Goal: Transaction & Acquisition: Purchase product/service

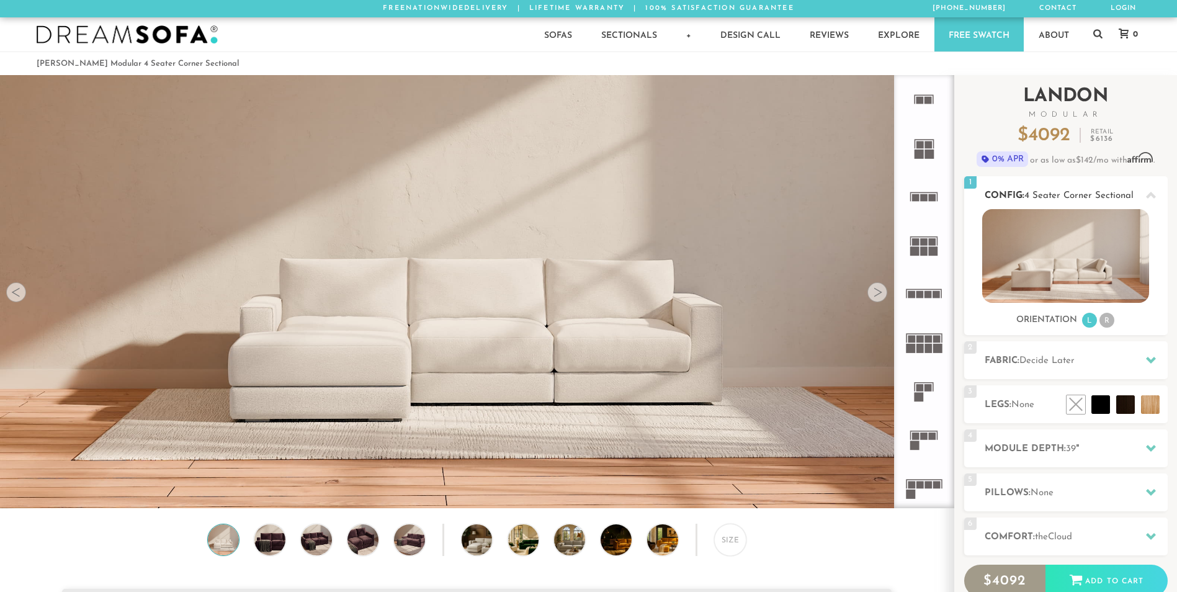
click at [1104, 321] on li "R" at bounding box center [1107, 320] width 15 height 15
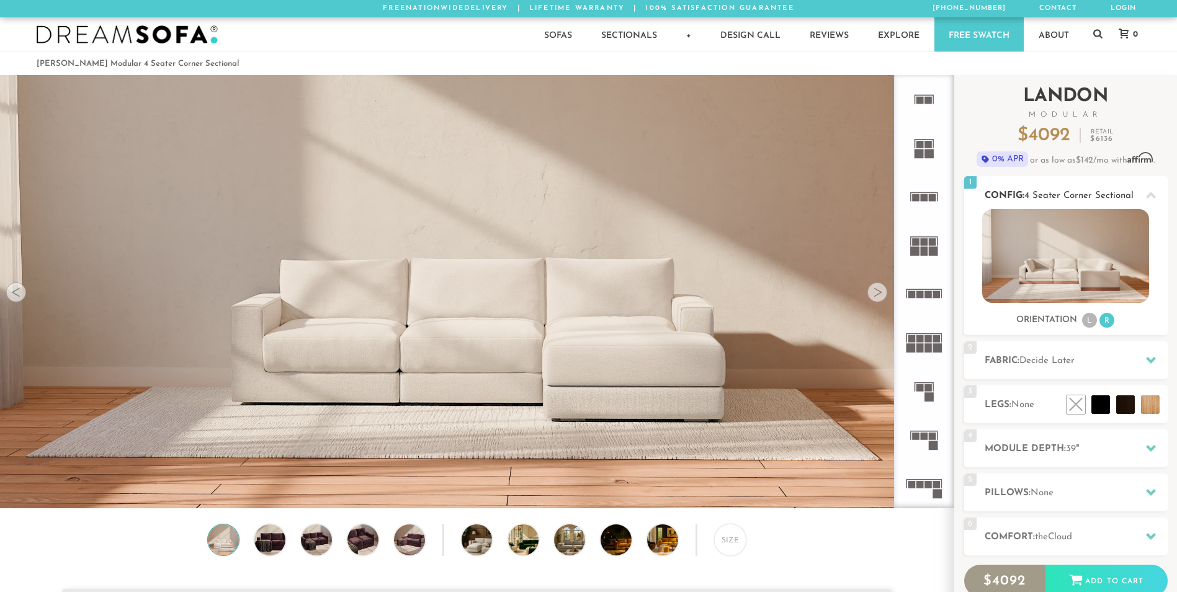
click at [1082, 318] on ul "L R" at bounding box center [1098, 320] width 35 height 17
click at [1090, 321] on li "L" at bounding box center [1089, 320] width 15 height 15
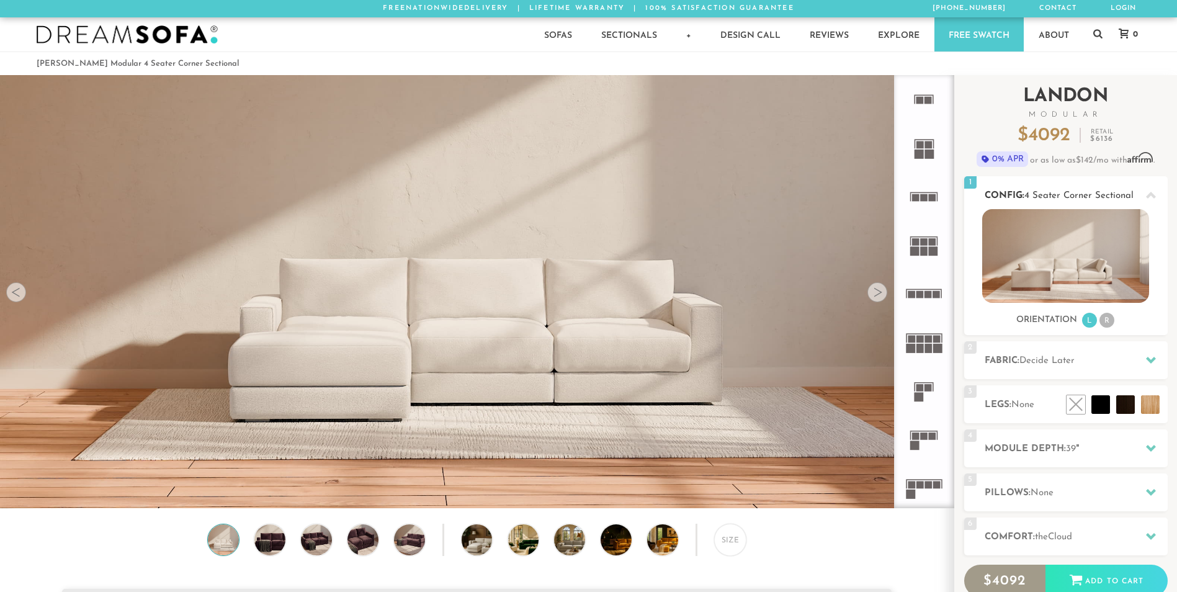
click at [1110, 318] on li "R" at bounding box center [1107, 320] width 15 height 15
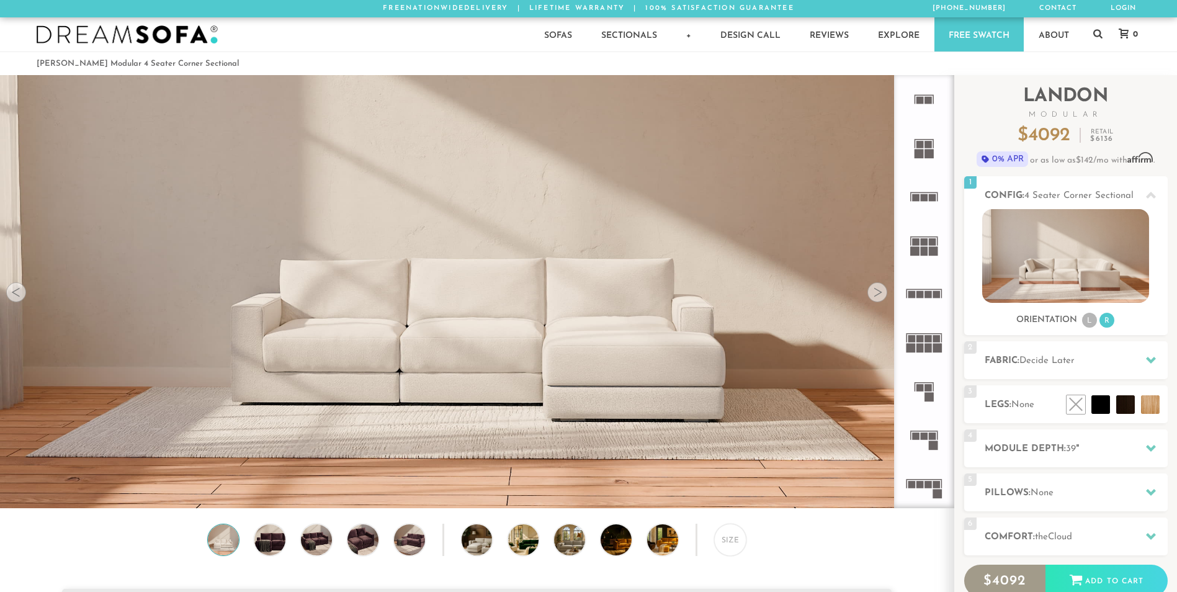
click at [926, 481] on icon at bounding box center [924, 488] width 48 height 48
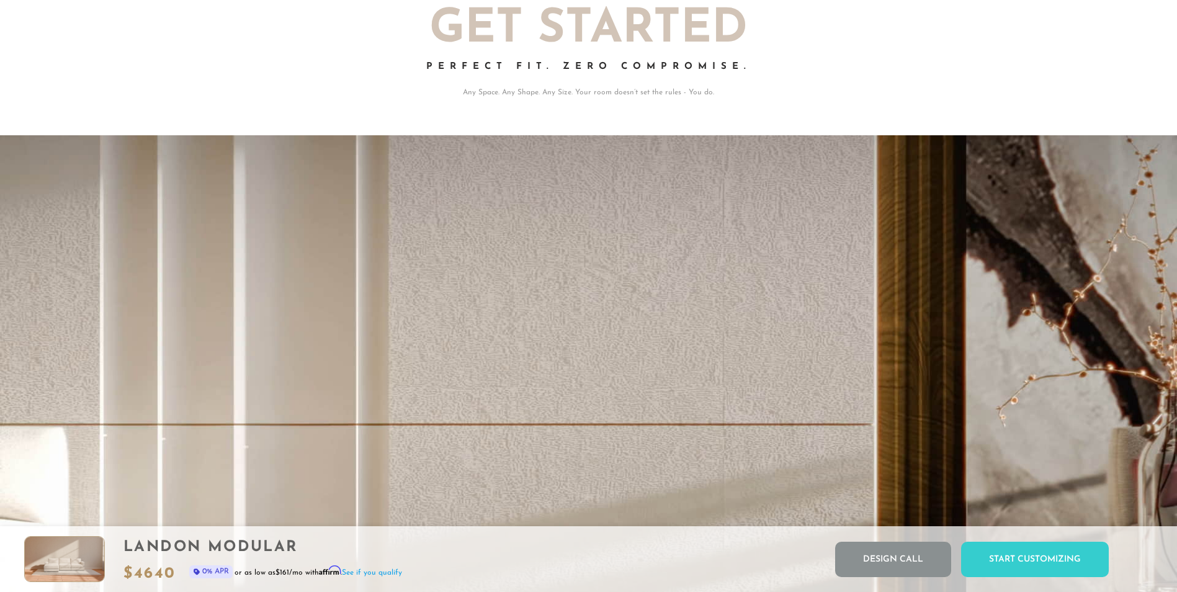
scroll to position [10, 10]
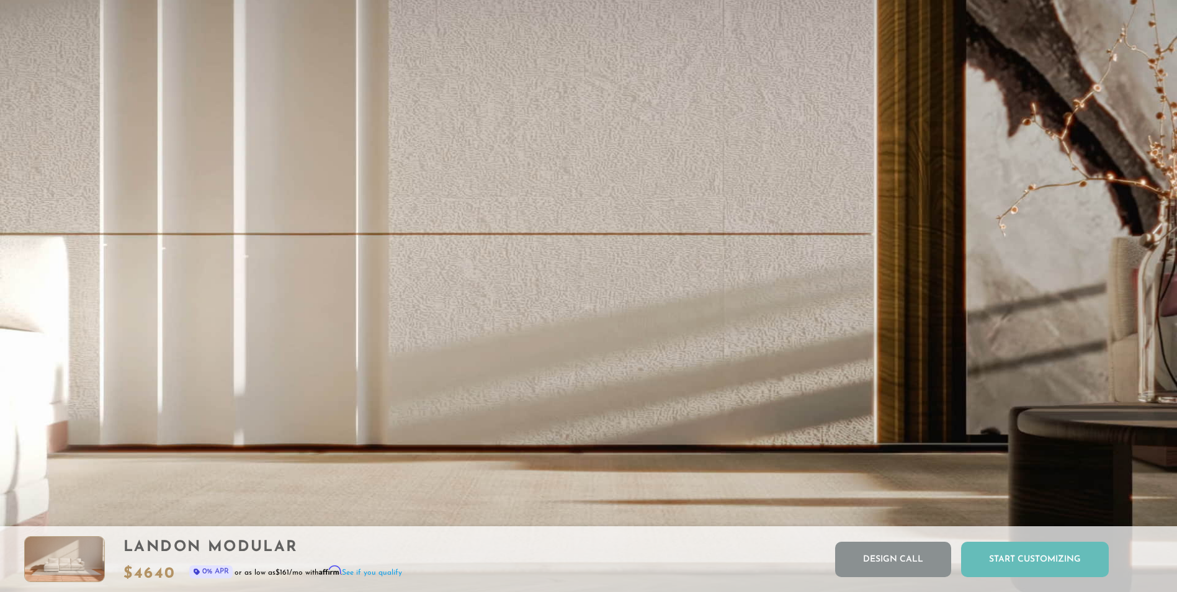
click at [1045, 554] on div "Start Customizing" at bounding box center [1035, 559] width 148 height 35
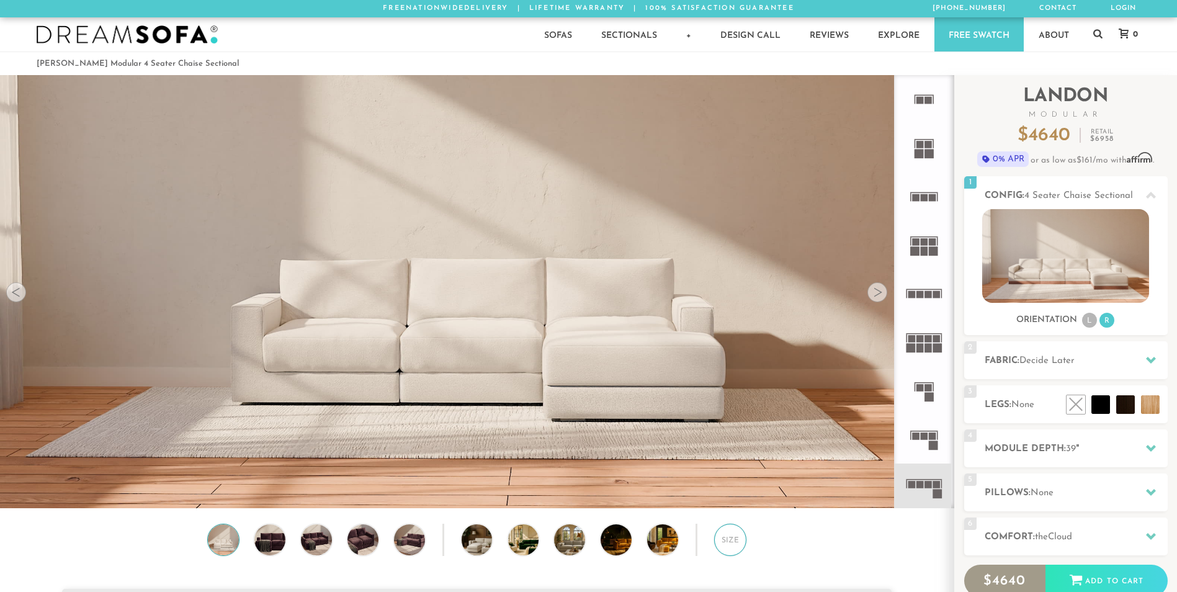
click at [734, 535] on div "Size" at bounding box center [730, 540] width 32 height 32
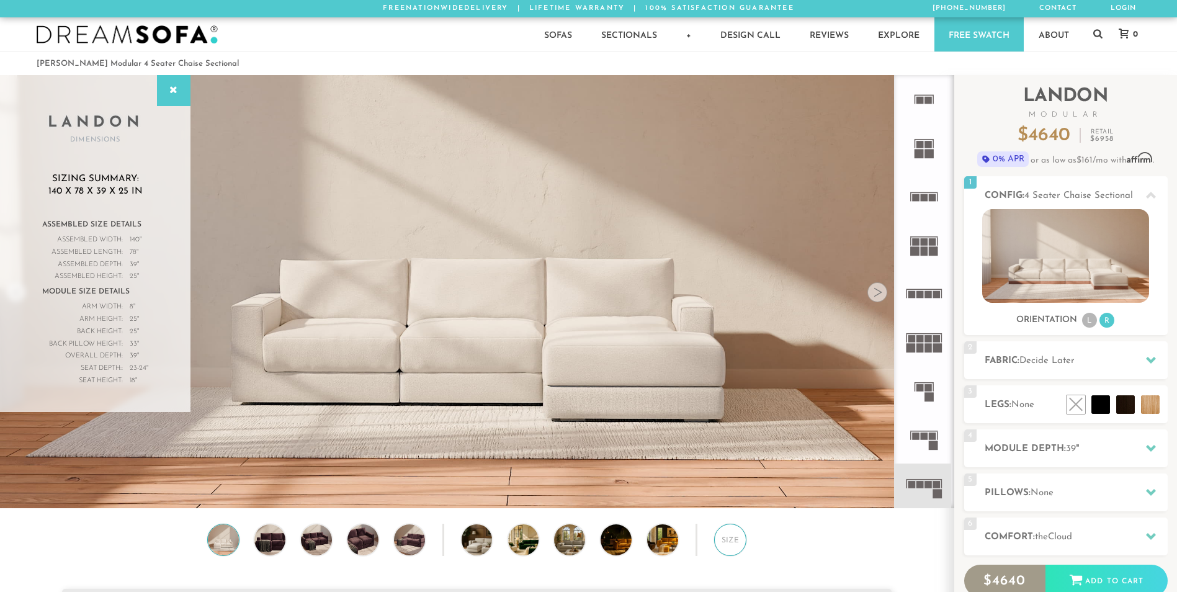
click at [734, 535] on div "Size" at bounding box center [730, 540] width 32 height 32
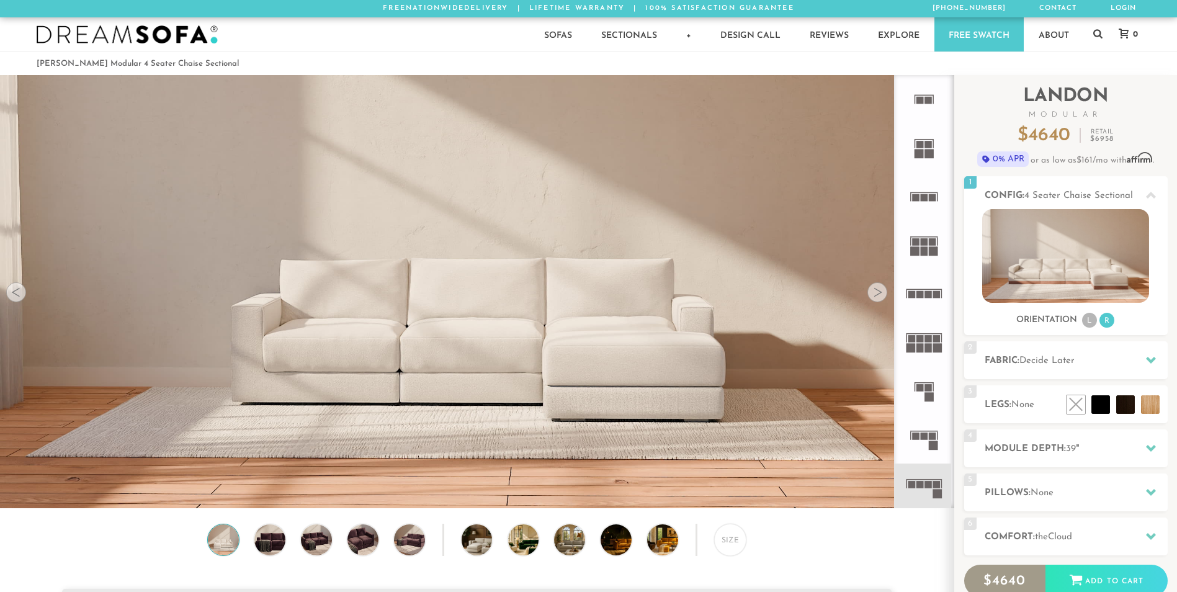
click at [872, 288] on div at bounding box center [877, 292] width 20 height 20
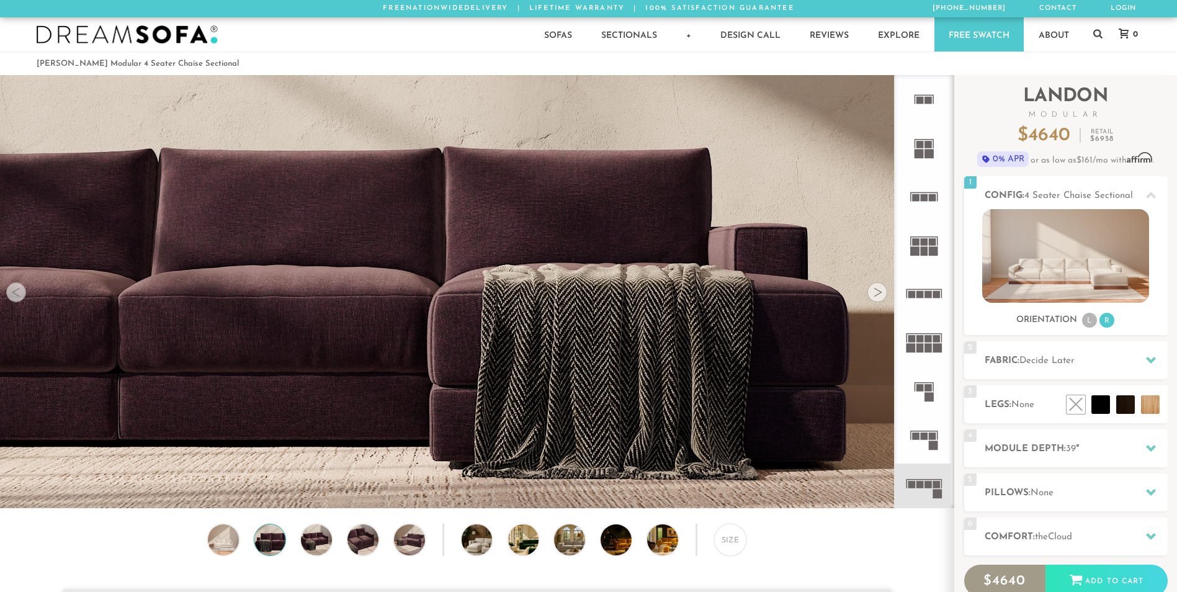
click at [872, 288] on div at bounding box center [877, 292] width 20 height 20
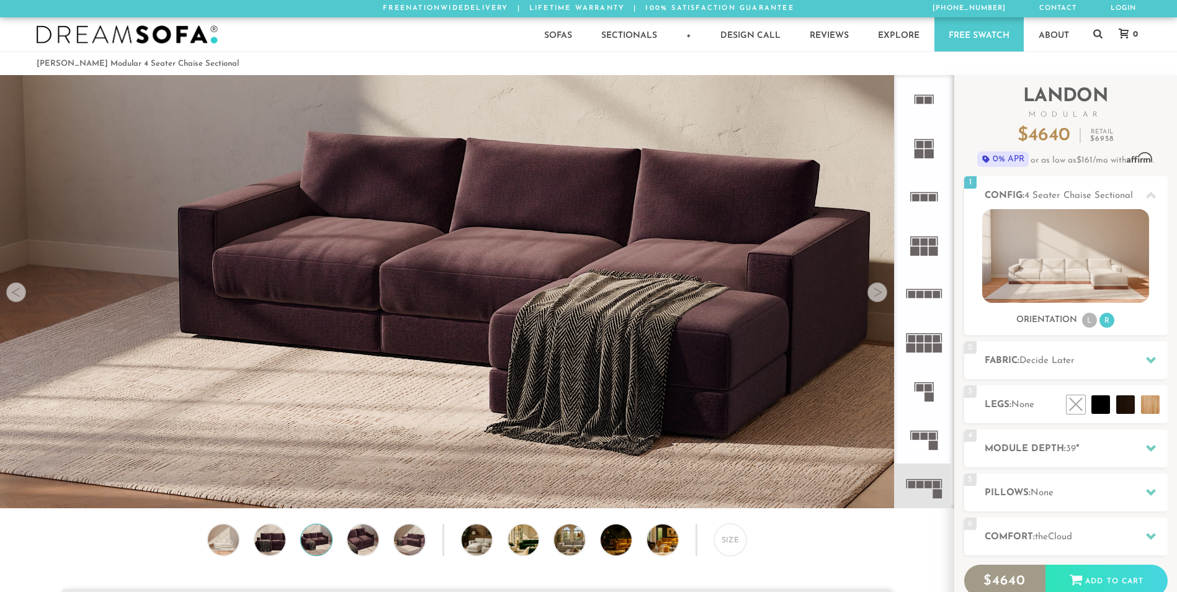
click at [872, 288] on div at bounding box center [877, 292] width 20 height 20
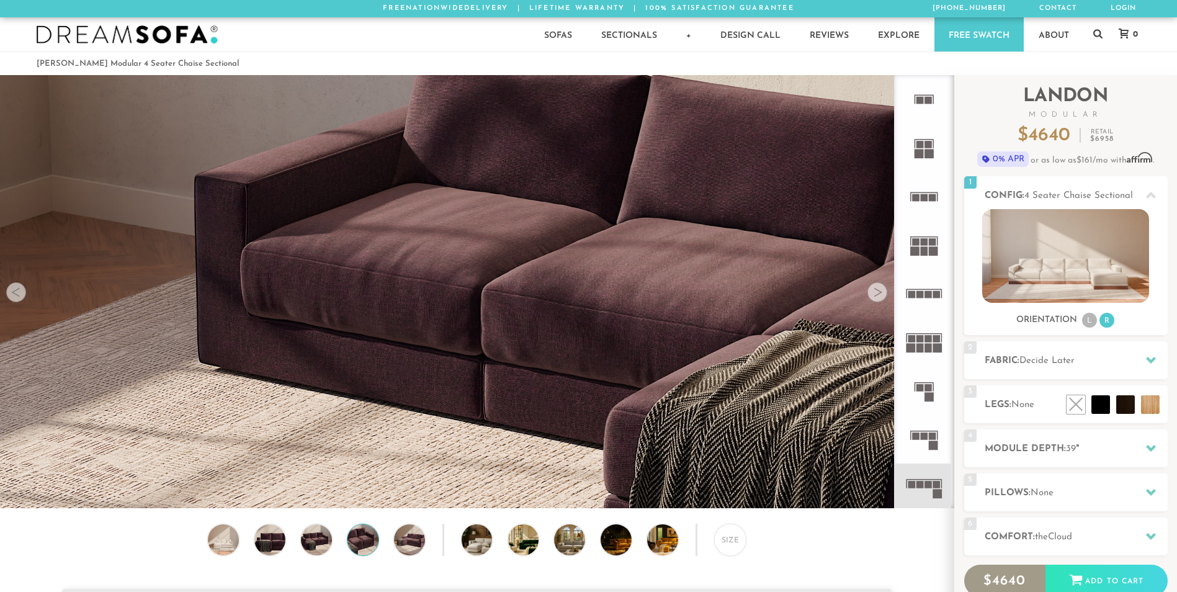
click at [872, 288] on div at bounding box center [877, 292] width 20 height 20
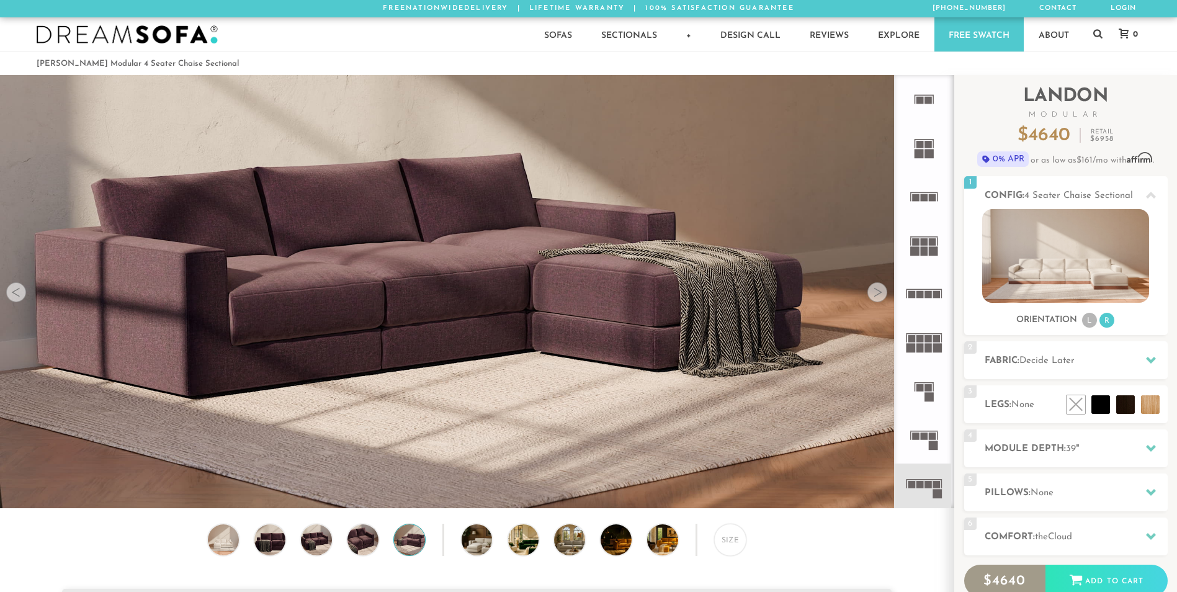
click at [872, 288] on div at bounding box center [877, 292] width 20 height 20
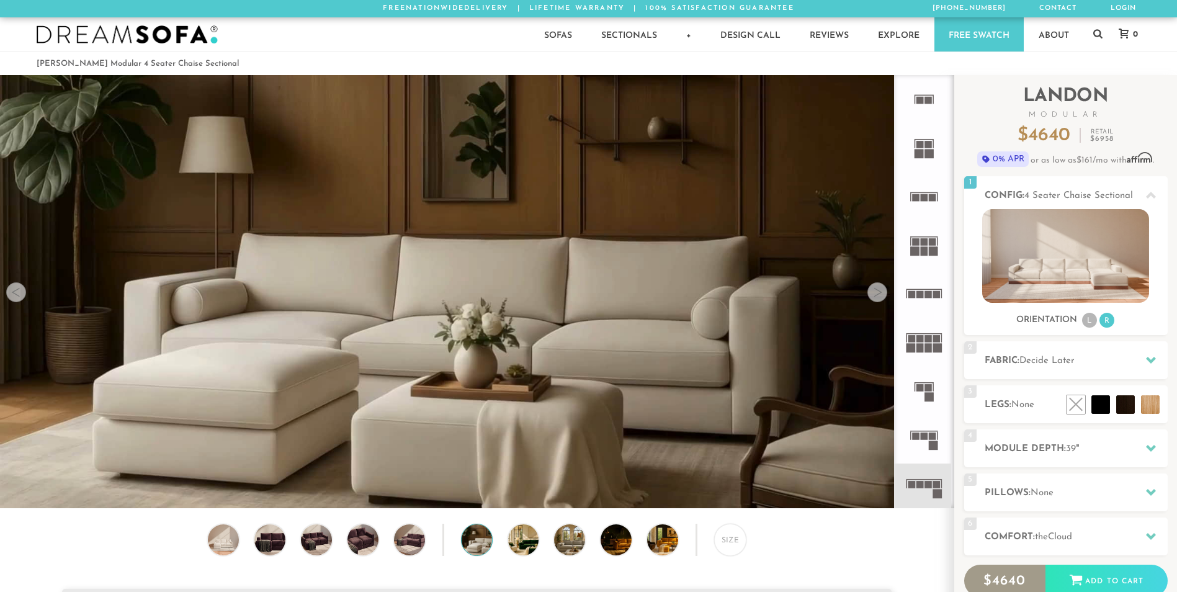
click at [872, 288] on div at bounding box center [877, 292] width 20 height 20
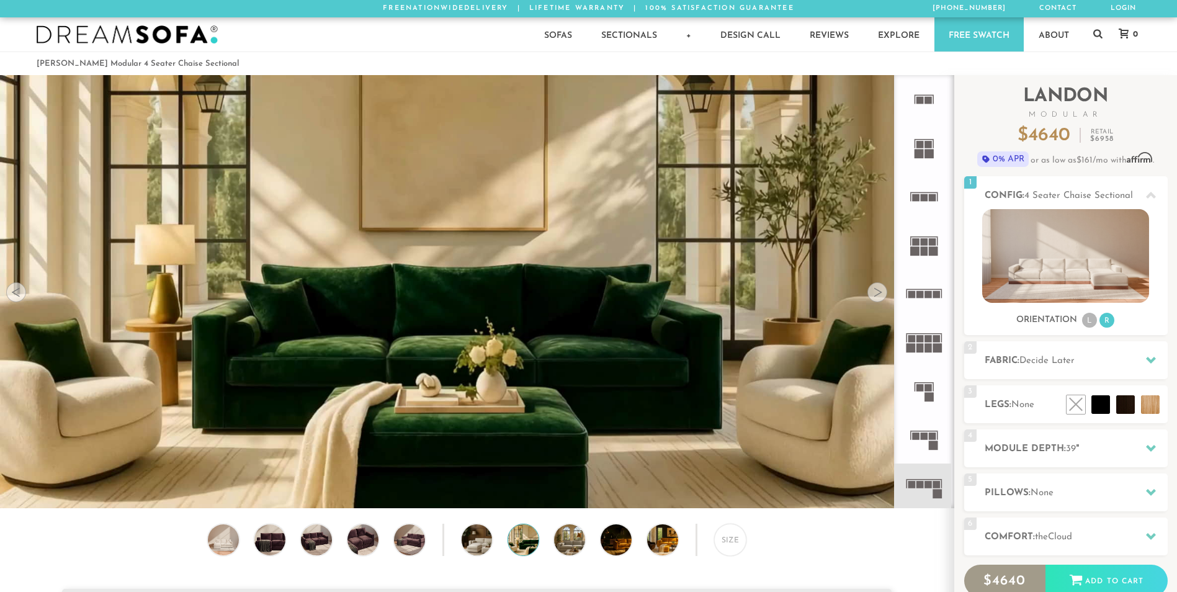
click at [872, 288] on div at bounding box center [877, 292] width 20 height 20
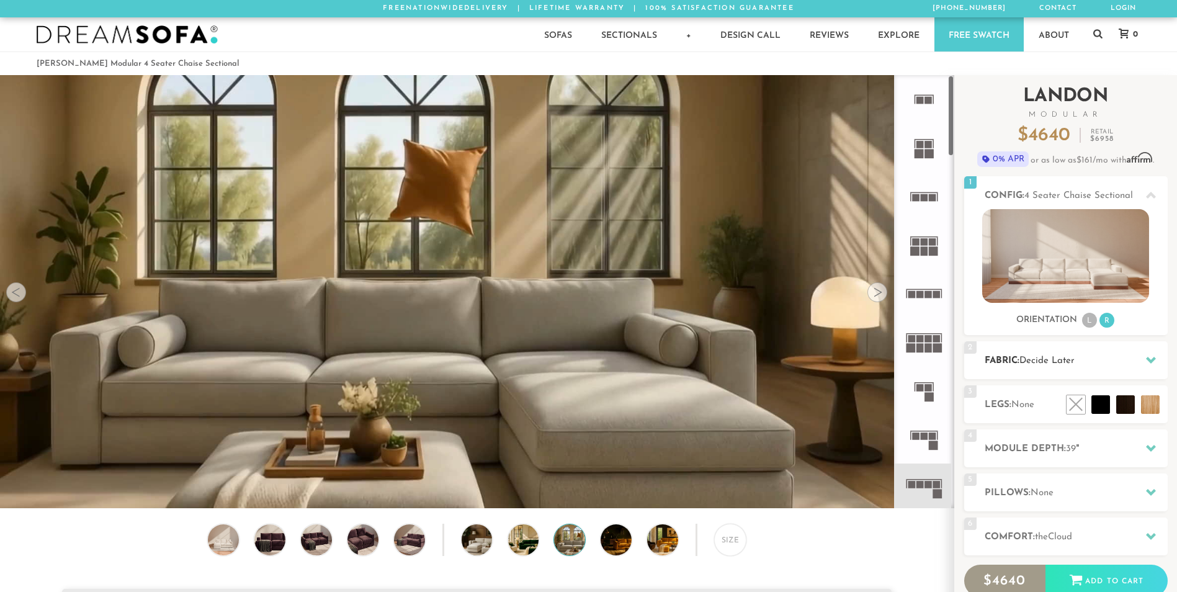
click at [1080, 363] on h2 "Fabric: Decide Later" at bounding box center [1076, 361] width 183 height 14
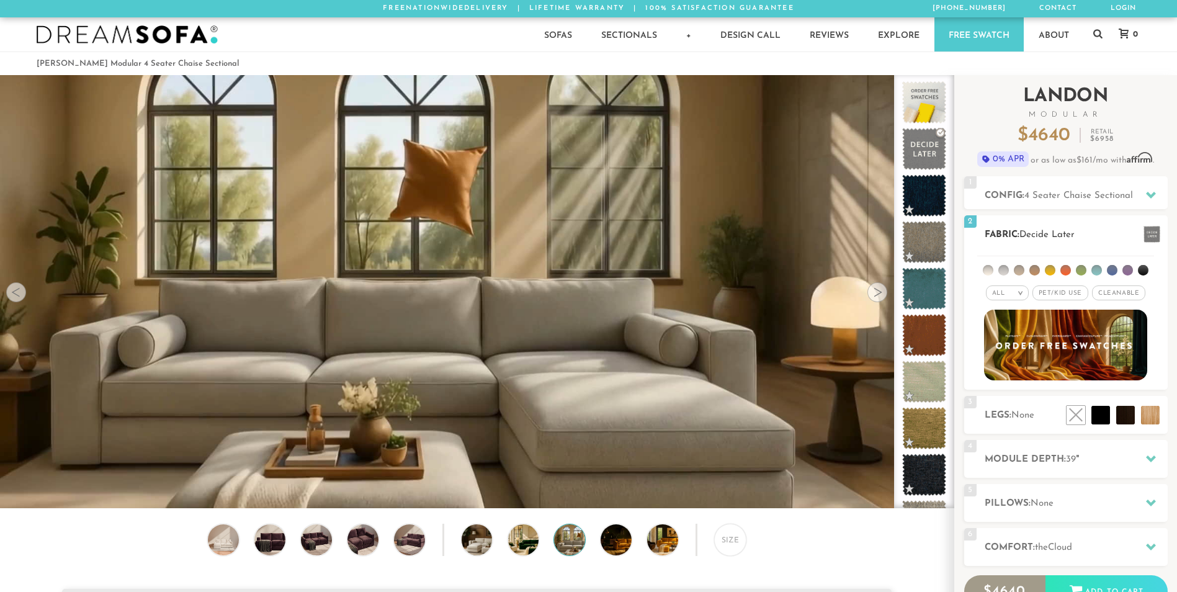
click at [1061, 272] on li at bounding box center [1065, 270] width 11 height 11
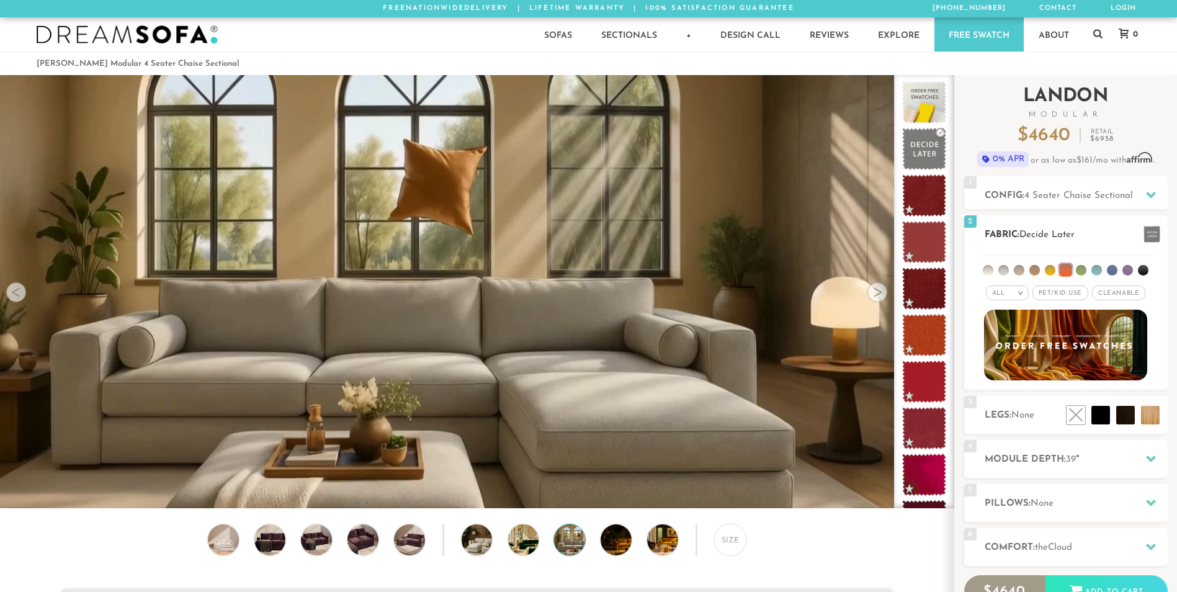
click at [1061, 272] on li at bounding box center [1065, 270] width 12 height 12
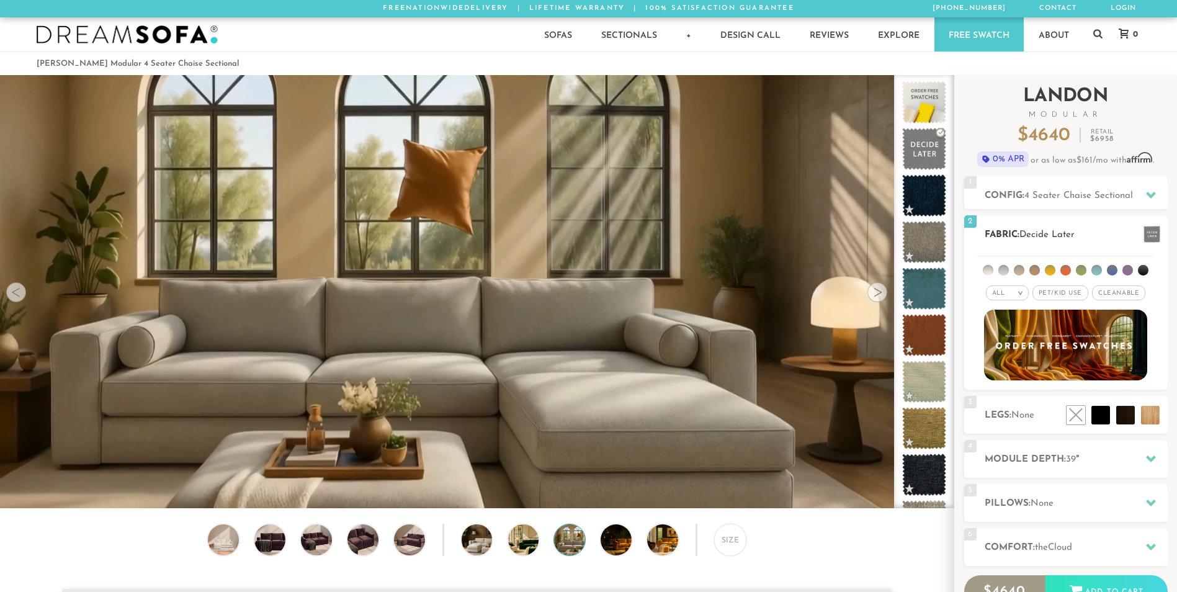
click at [1045, 270] on li at bounding box center [1050, 270] width 11 height 11
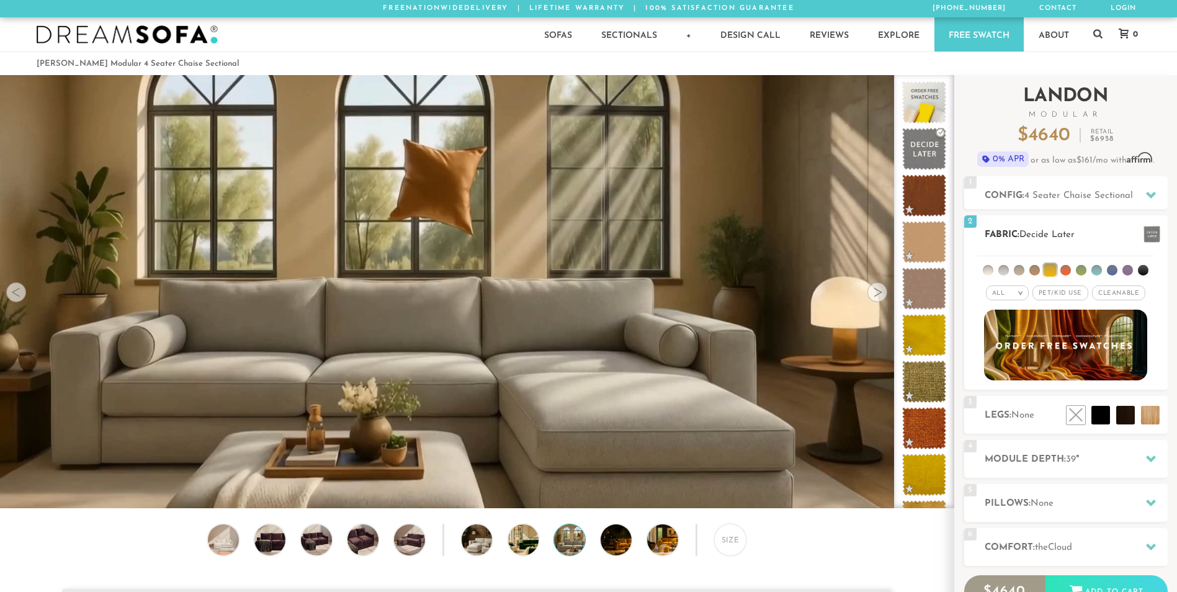
click at [1030, 271] on li at bounding box center [1034, 270] width 11 height 11
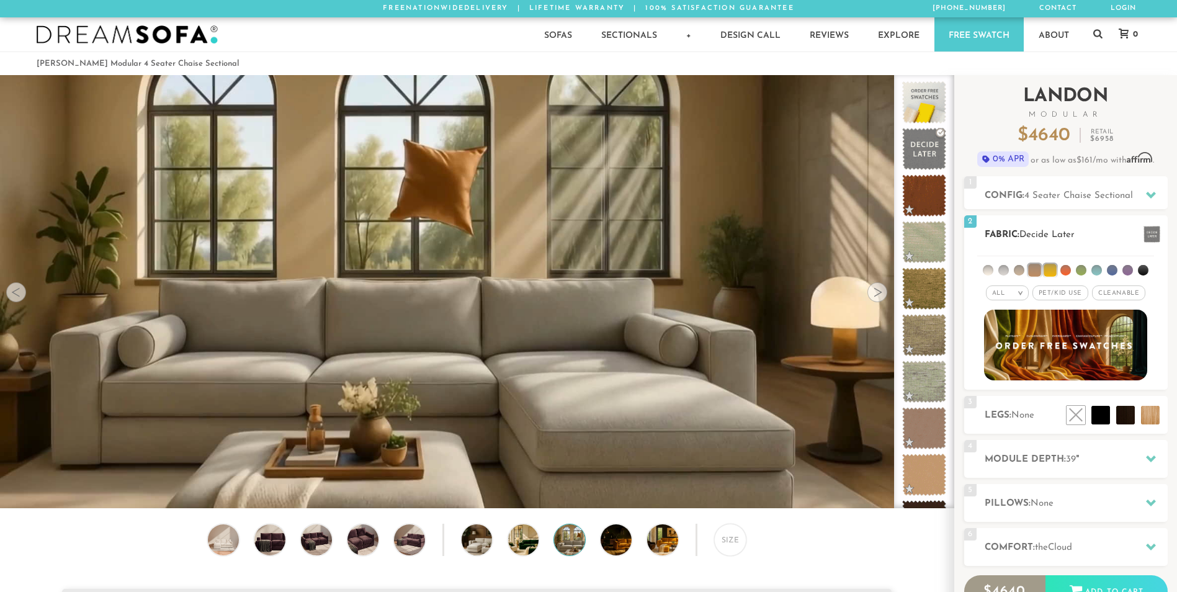
click at [1096, 235] on h2 "Fabric: Decide Later" at bounding box center [1076, 235] width 183 height 14
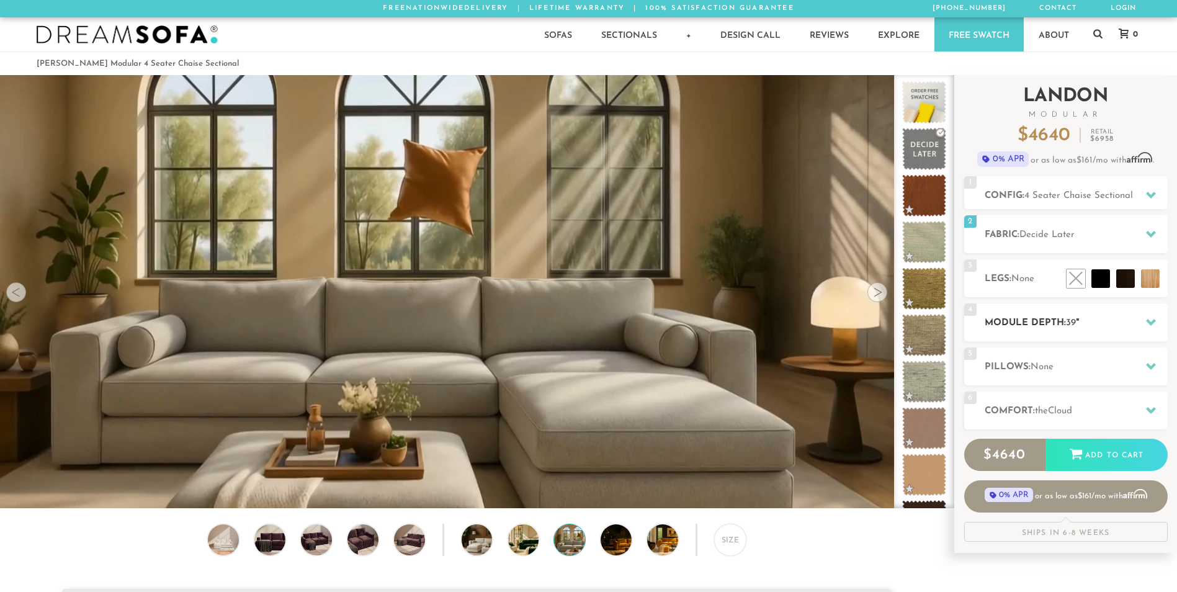
click at [1054, 320] on h2 "Module Depth: 39 "" at bounding box center [1076, 323] width 183 height 14
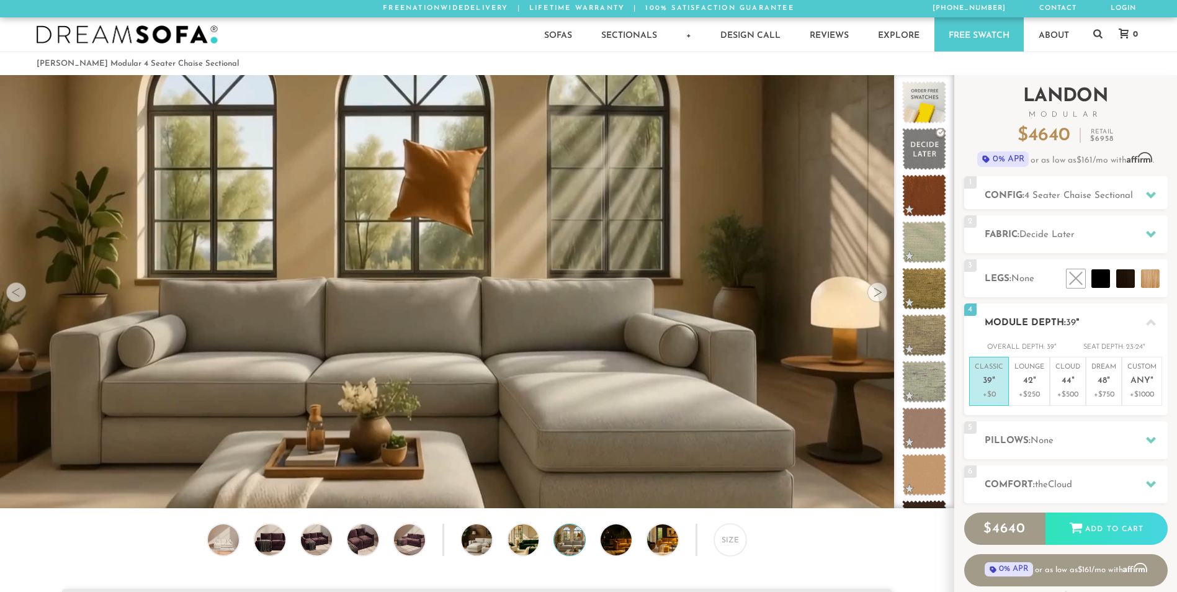
click at [1069, 321] on span "39" at bounding box center [1071, 322] width 10 height 9
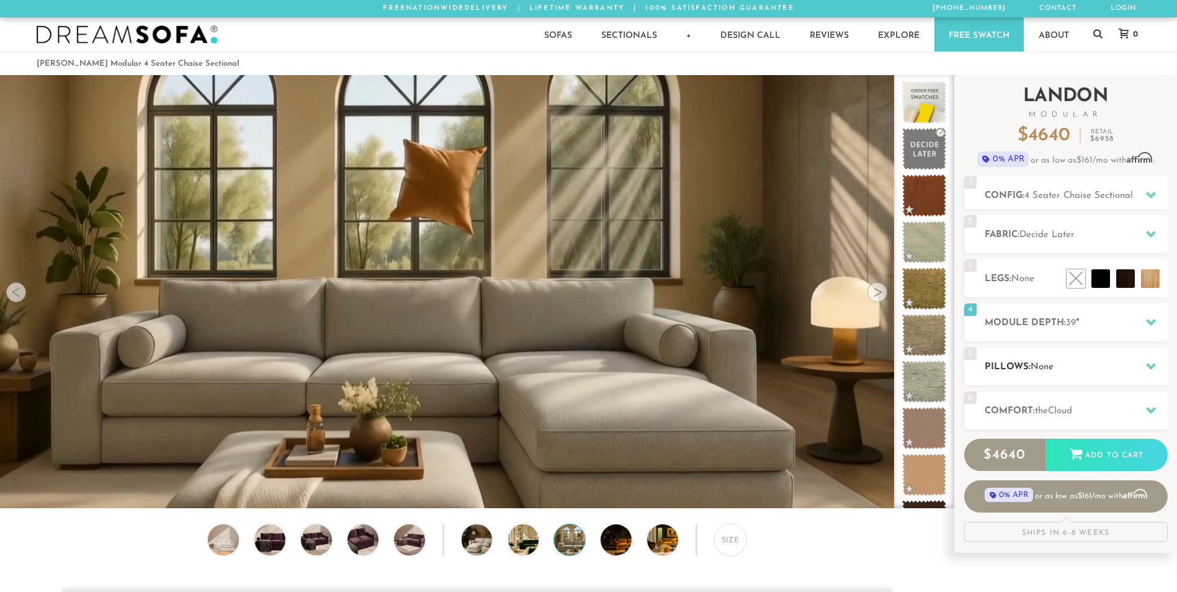
click at [1052, 364] on span "None" at bounding box center [1042, 366] width 23 height 9
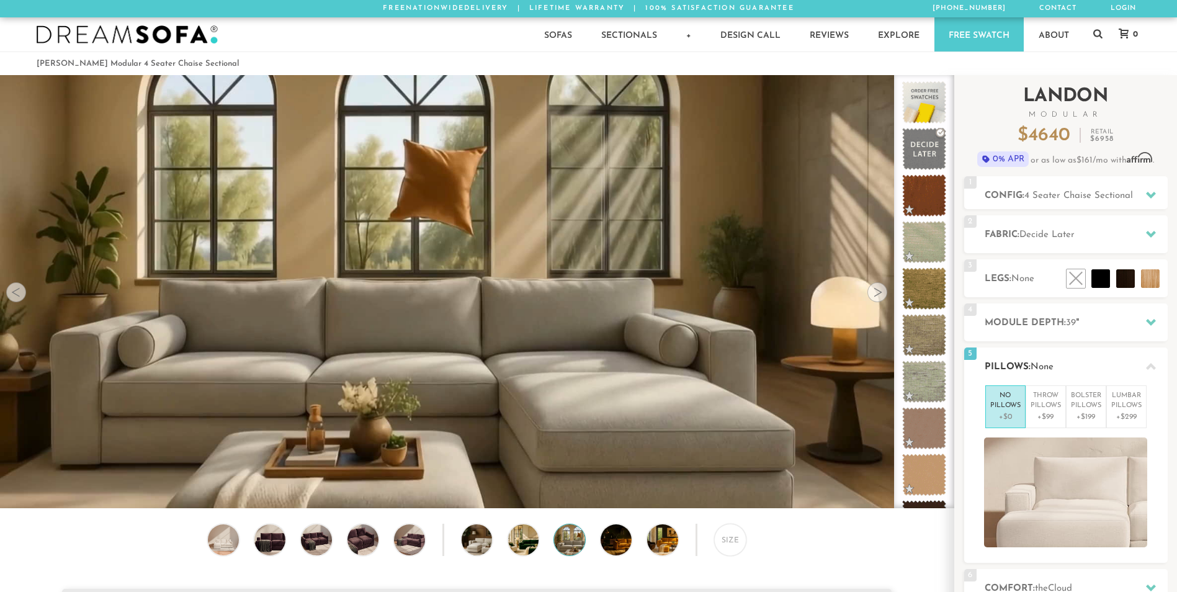
click at [1052, 364] on span "None" at bounding box center [1042, 366] width 23 height 9
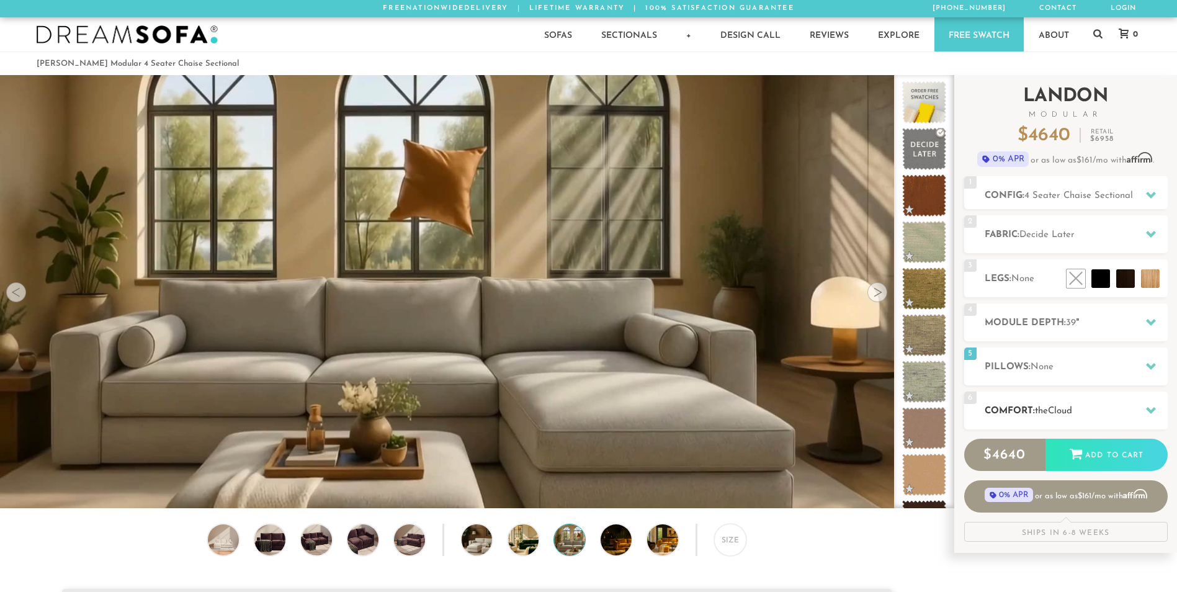
click at [1057, 404] on h2 "Comfort: the Cloud" at bounding box center [1076, 411] width 183 height 14
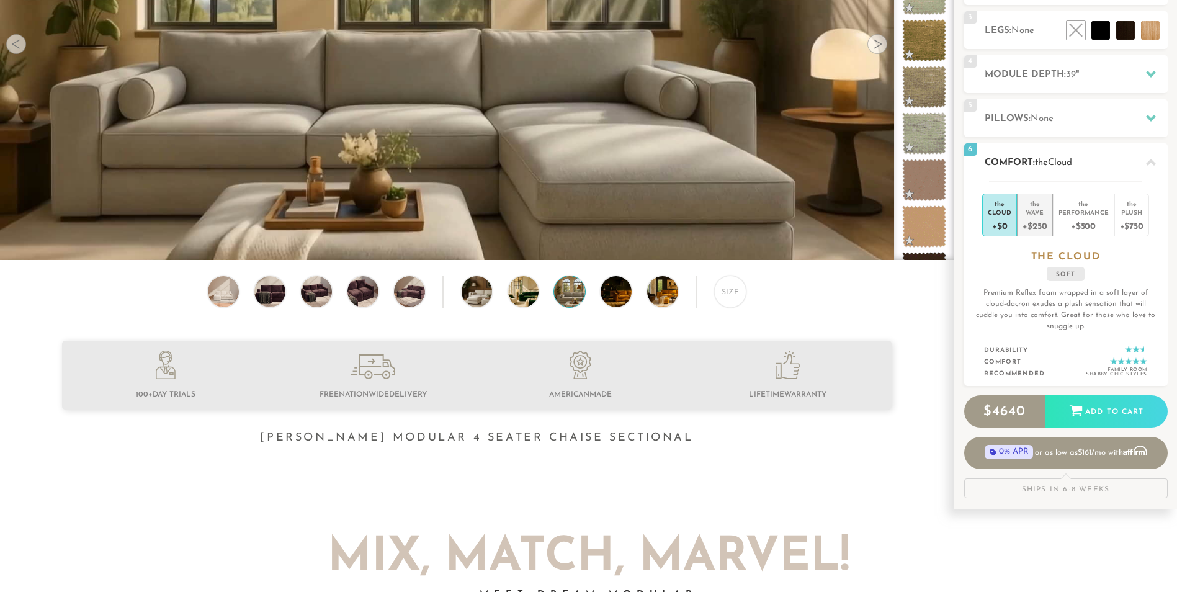
click at [1047, 231] on li "the Wave +$250" at bounding box center [1034, 215] width 35 height 43
click at [1083, 218] on div "+$500" at bounding box center [1084, 226] width 50 height 18
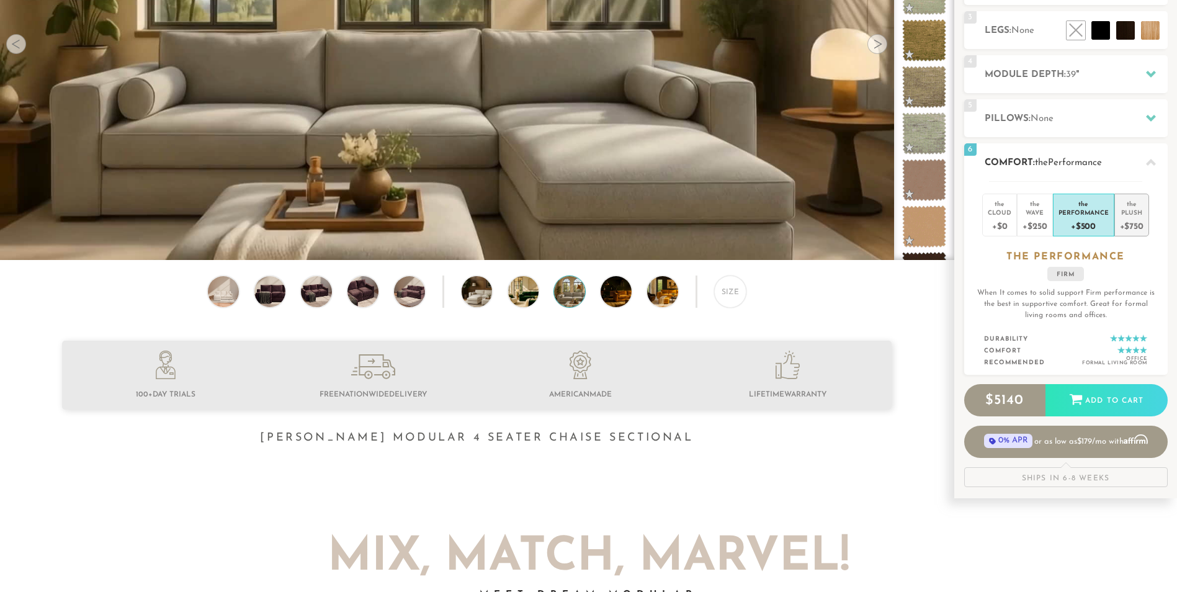
click at [1129, 213] on div "Plush" at bounding box center [1132, 212] width 24 height 9
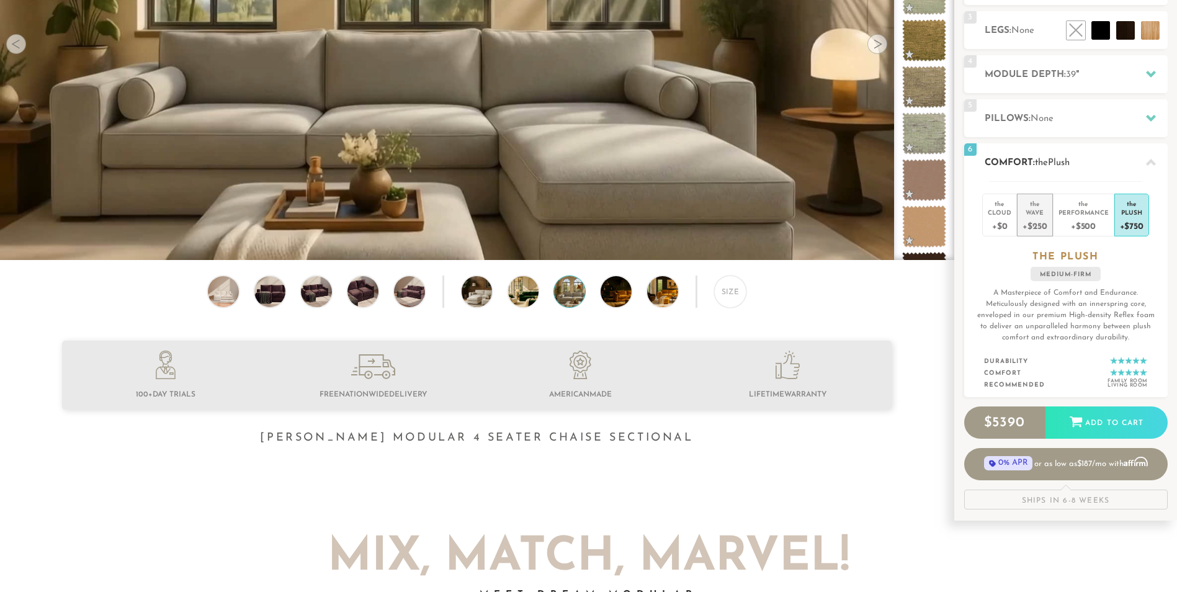
click at [1039, 222] on div "+$250" at bounding box center [1035, 226] width 24 height 18
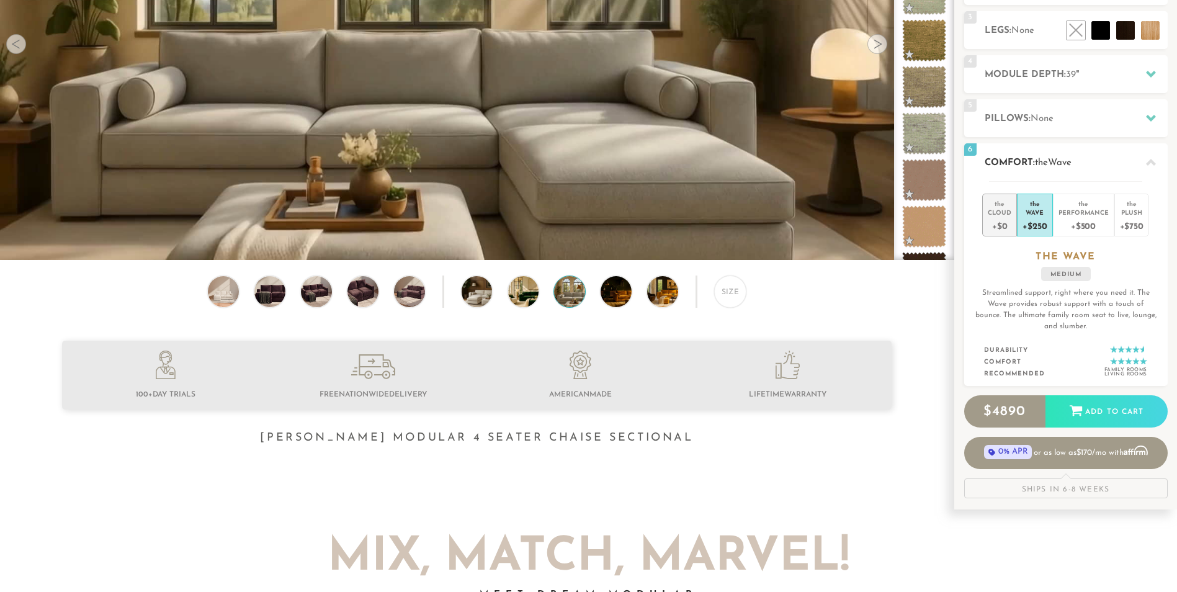
click at [1014, 208] on li "the Cloud +$0" at bounding box center [999, 215] width 35 height 43
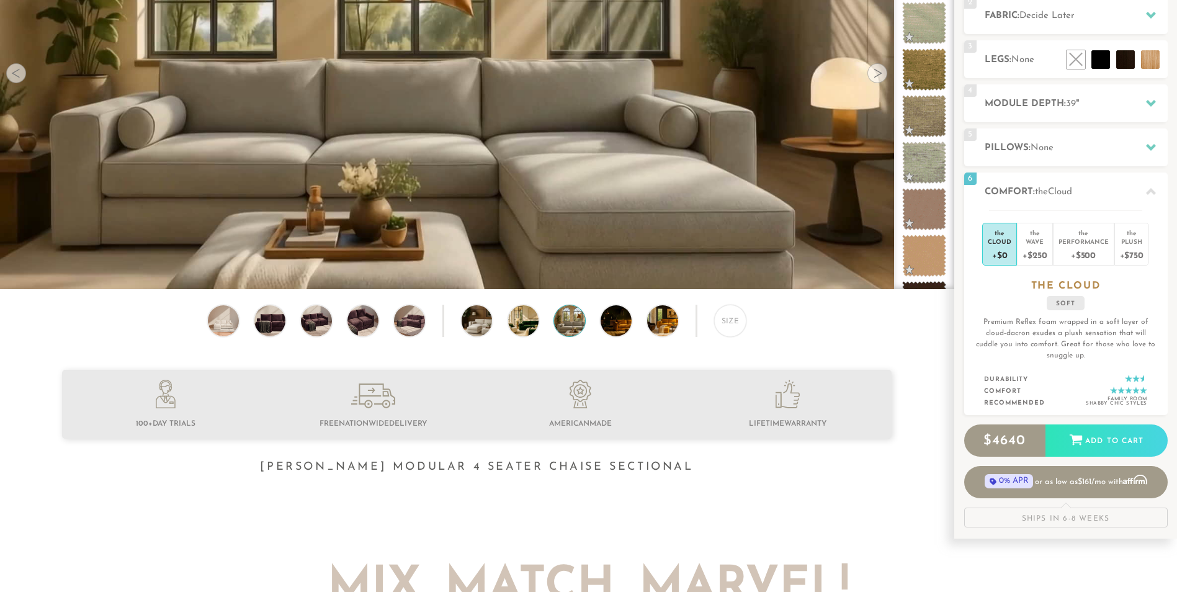
scroll to position [0, 0]
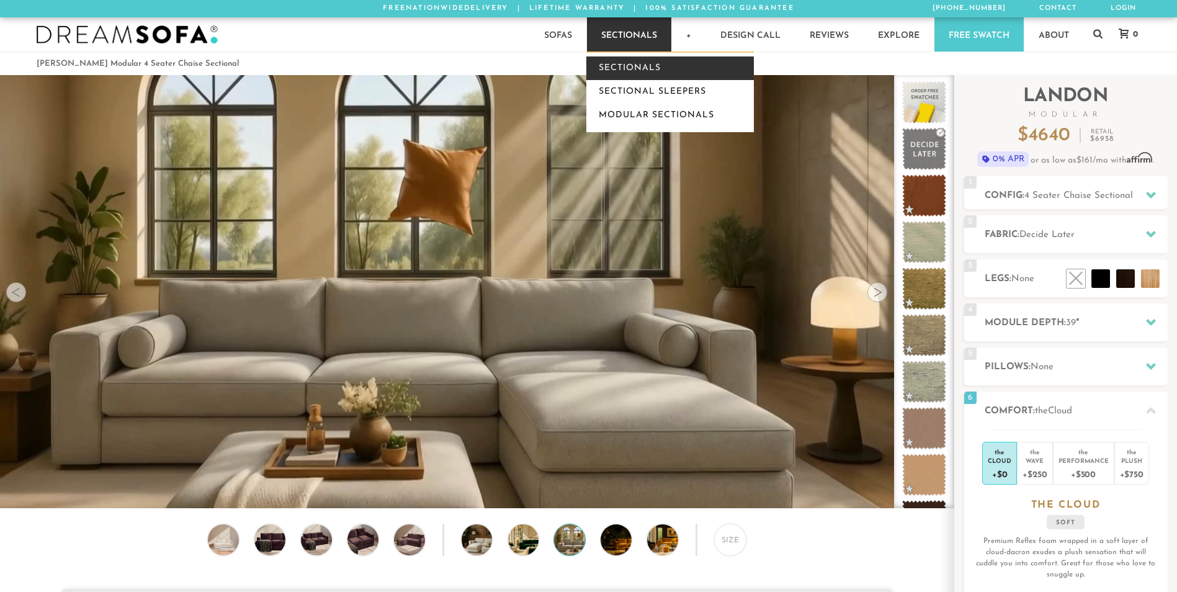
click at [634, 67] on link "Sectionals" at bounding box center [670, 68] width 168 height 24
